Goal: Transaction & Acquisition: Purchase product/service

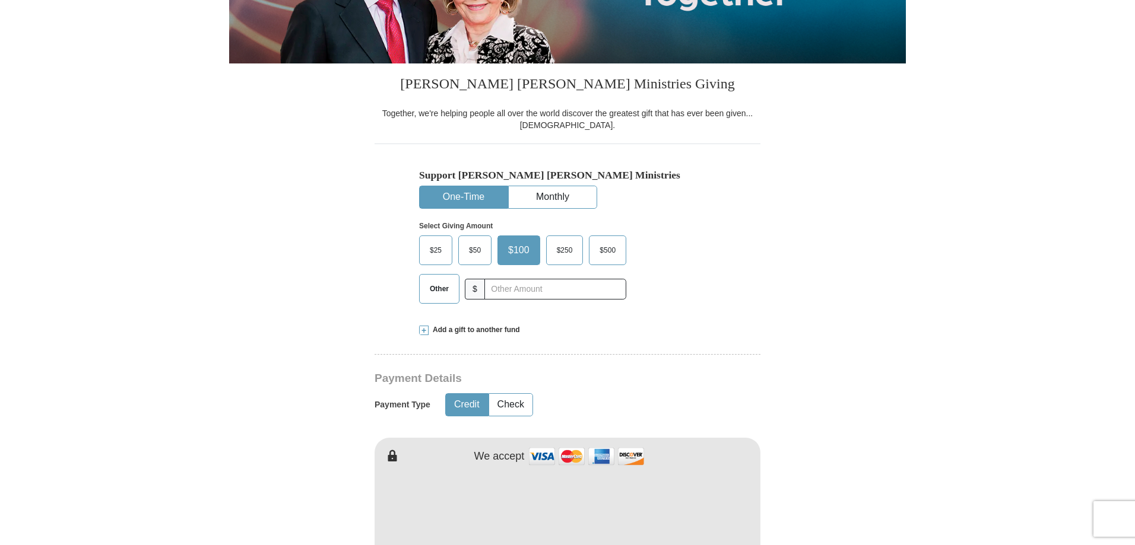
scroll to position [297, 0]
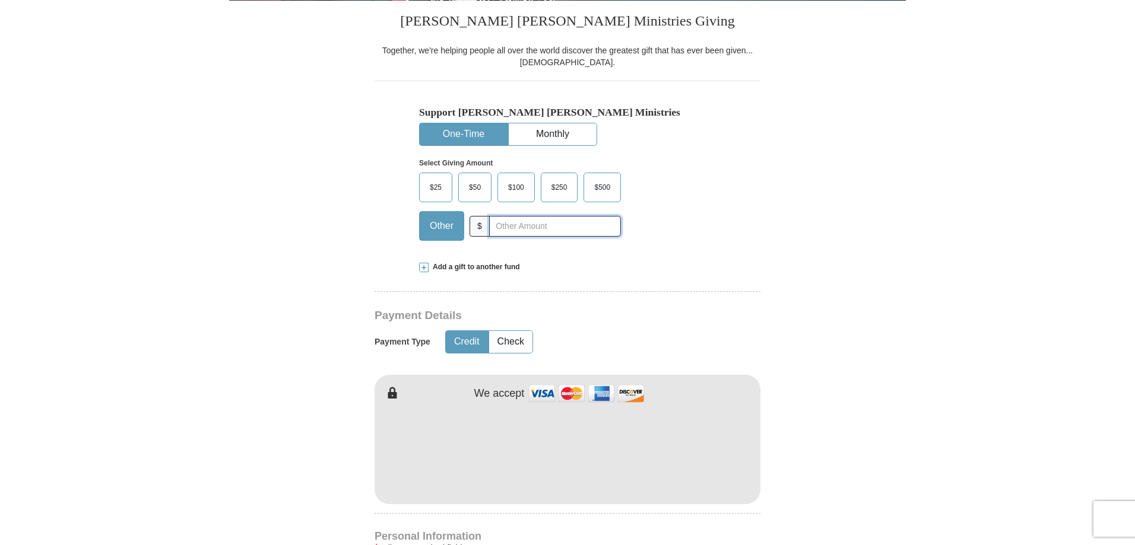
click at [501, 233] on input "text" at bounding box center [555, 226] width 132 height 21
type input "14000"
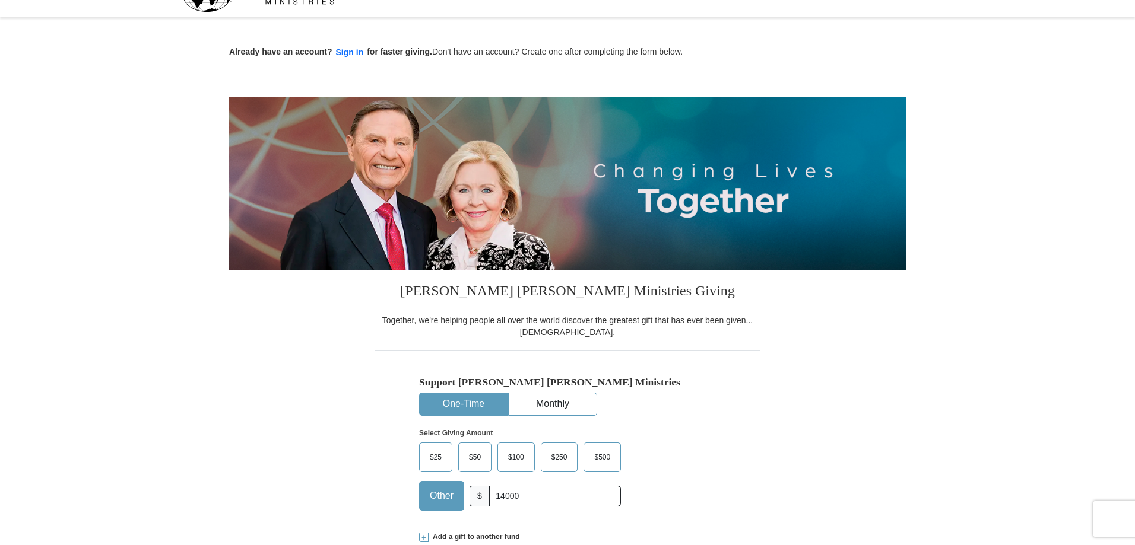
scroll to position [0, 0]
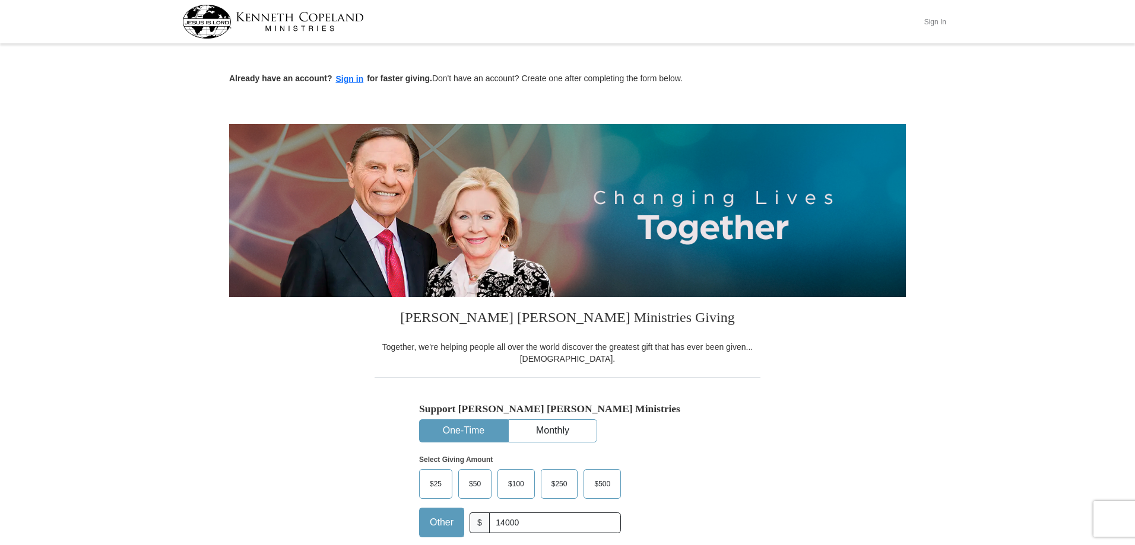
click at [939, 17] on button "Sign In" at bounding box center [935, 21] width 36 height 18
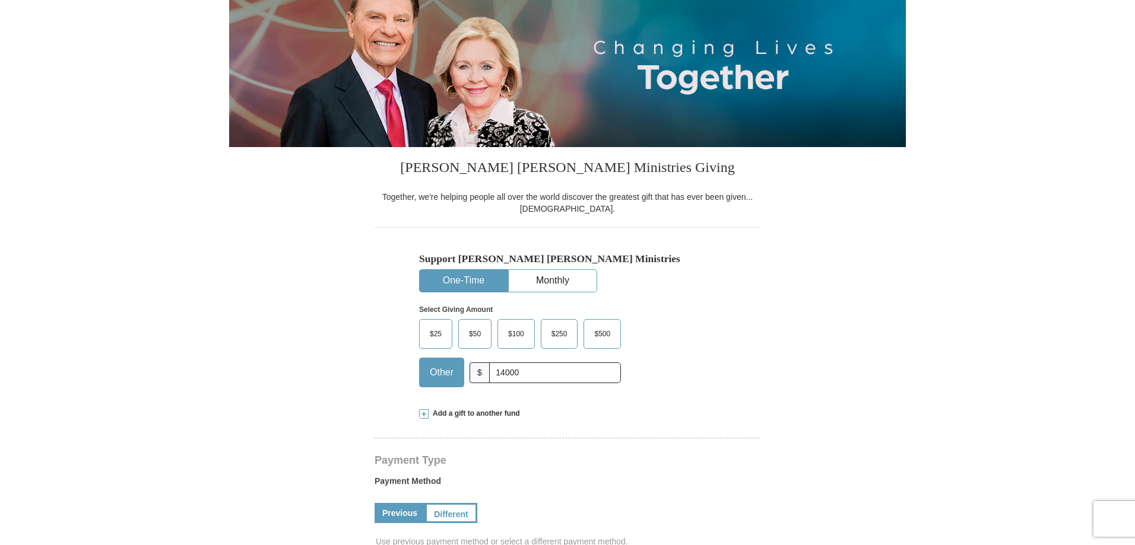
select select "MO"
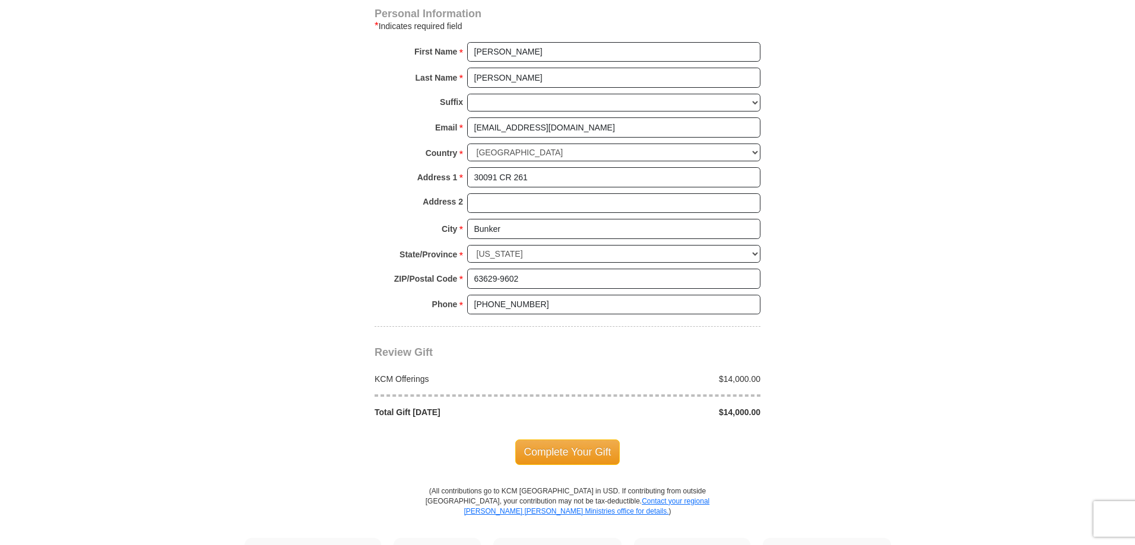
scroll to position [949, 0]
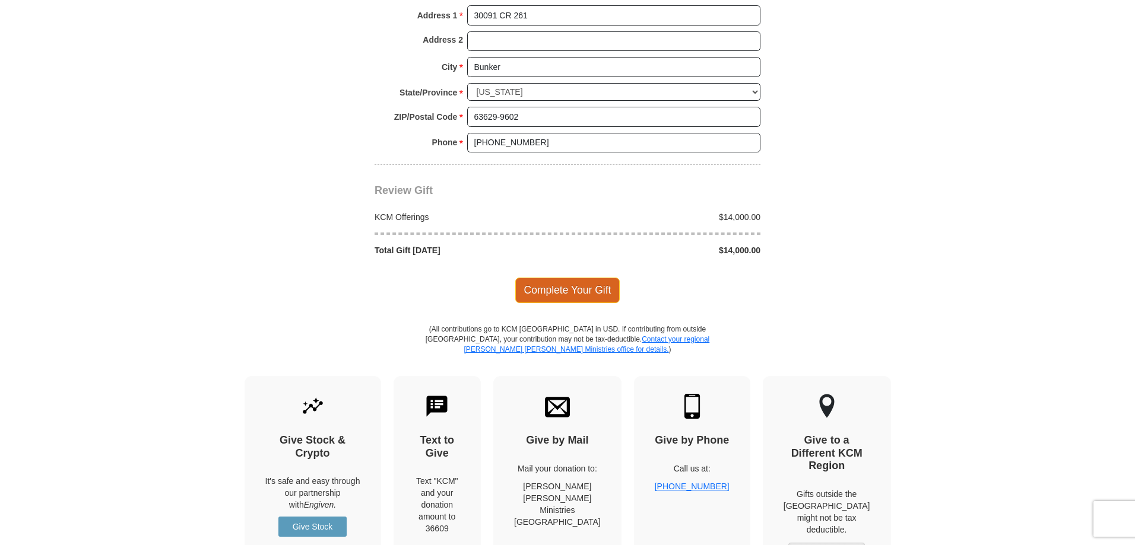
click at [593, 297] on span "Complete Your Gift" at bounding box center [567, 290] width 105 height 25
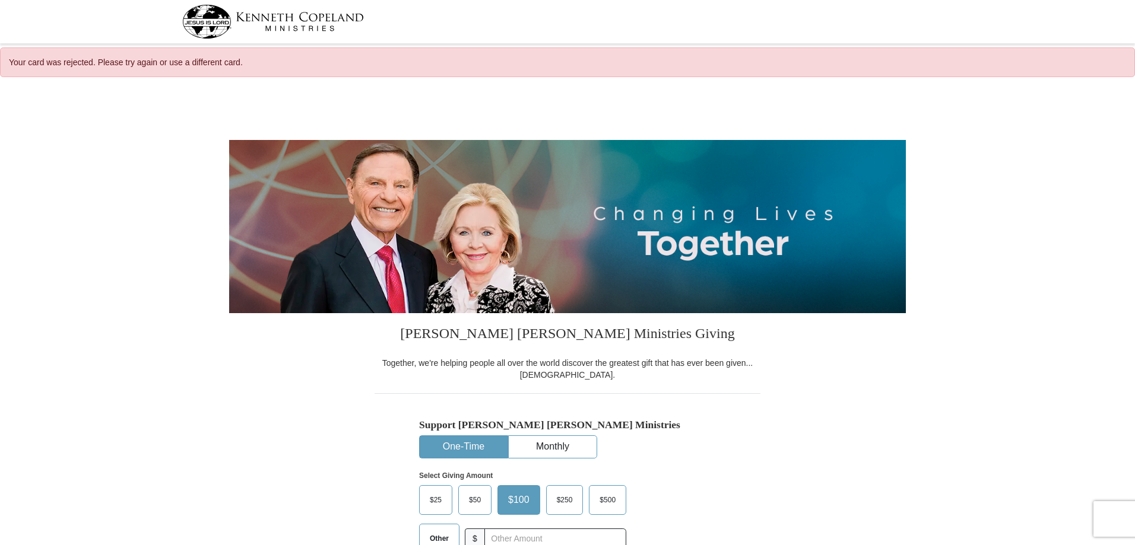
select select "MO"
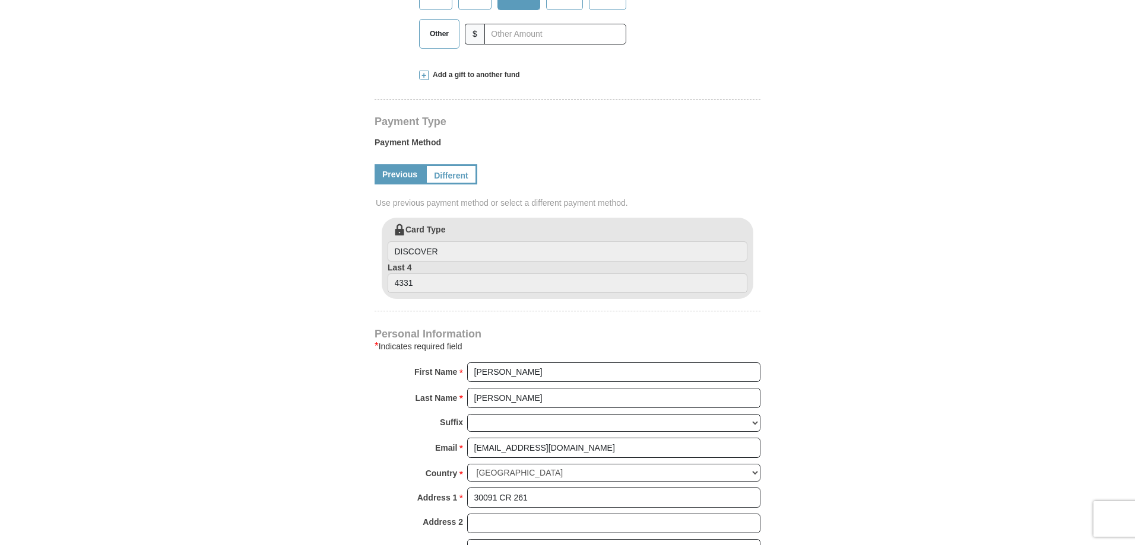
scroll to position [534, 0]
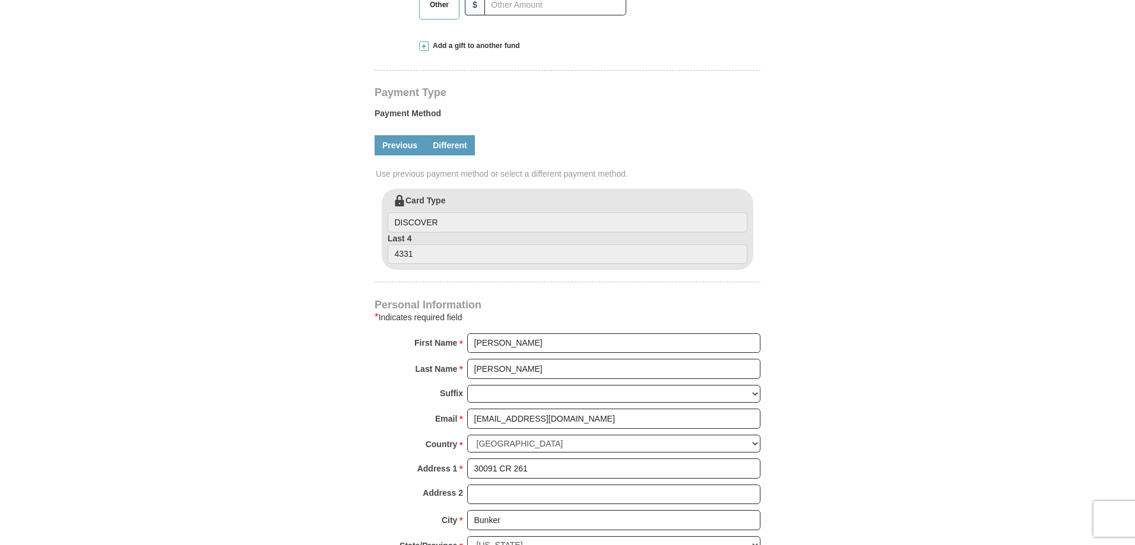
click at [463, 147] on link "Different" at bounding box center [450, 145] width 50 height 20
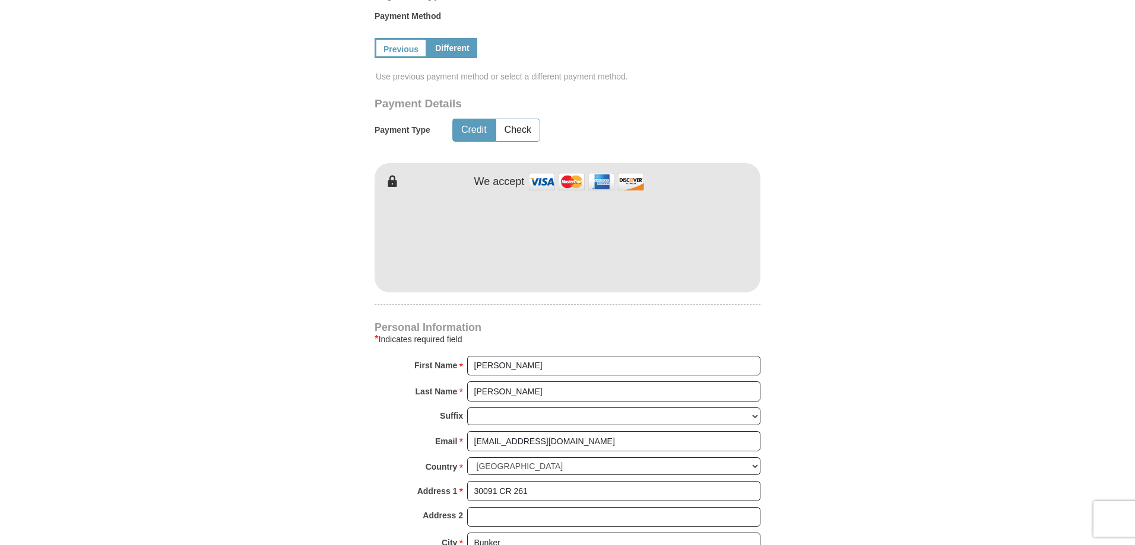
scroll to position [653, 0]
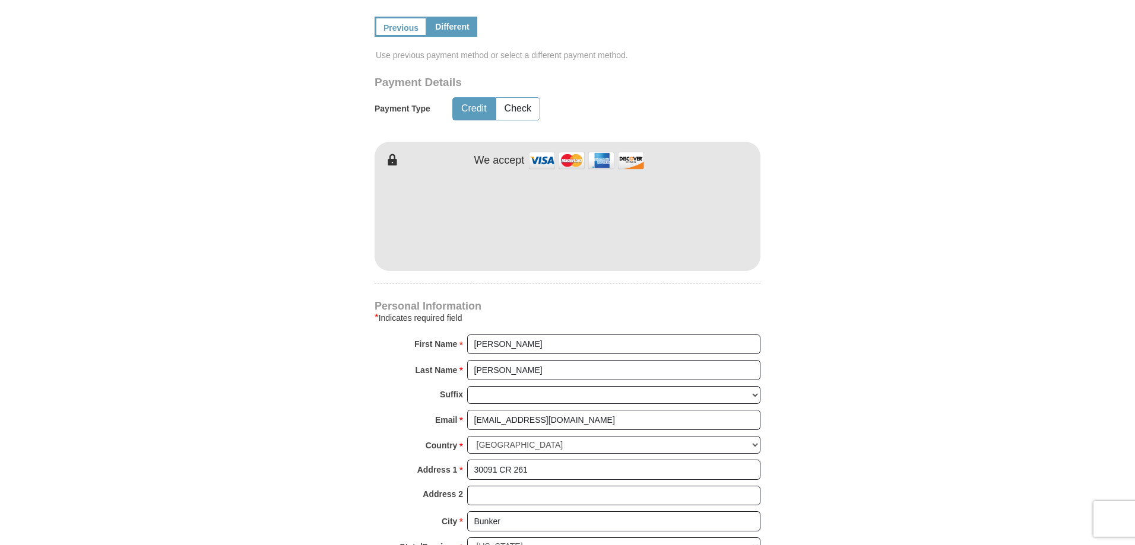
click at [203, 294] on body "Your card was rejected. Please try again or use a different card. [PERSON_NAME]…" at bounding box center [567, 529] width 1135 height 2365
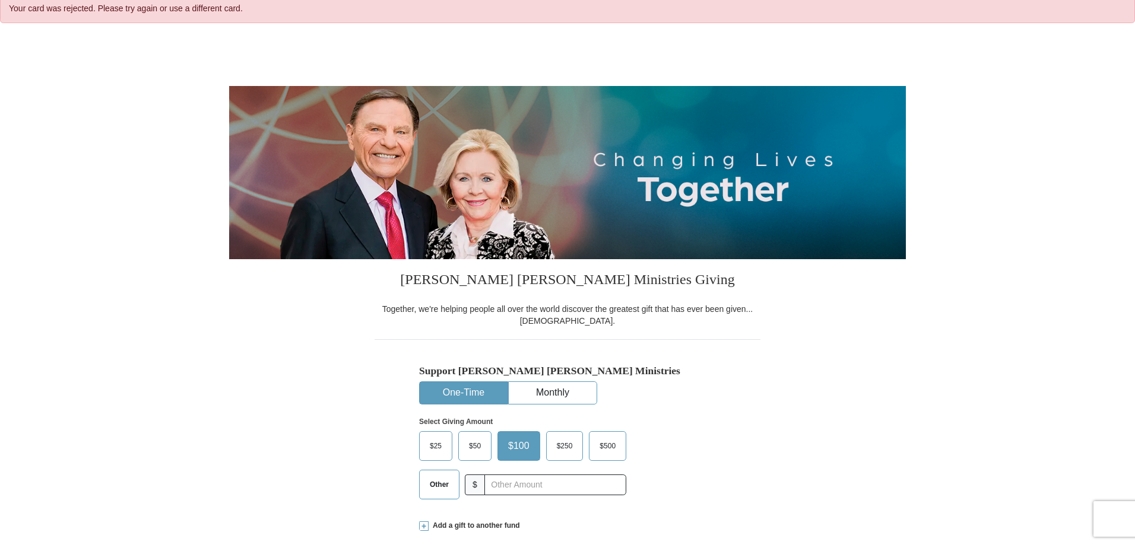
scroll to position [0, 0]
